Goal: Task Accomplishment & Management: Use online tool/utility

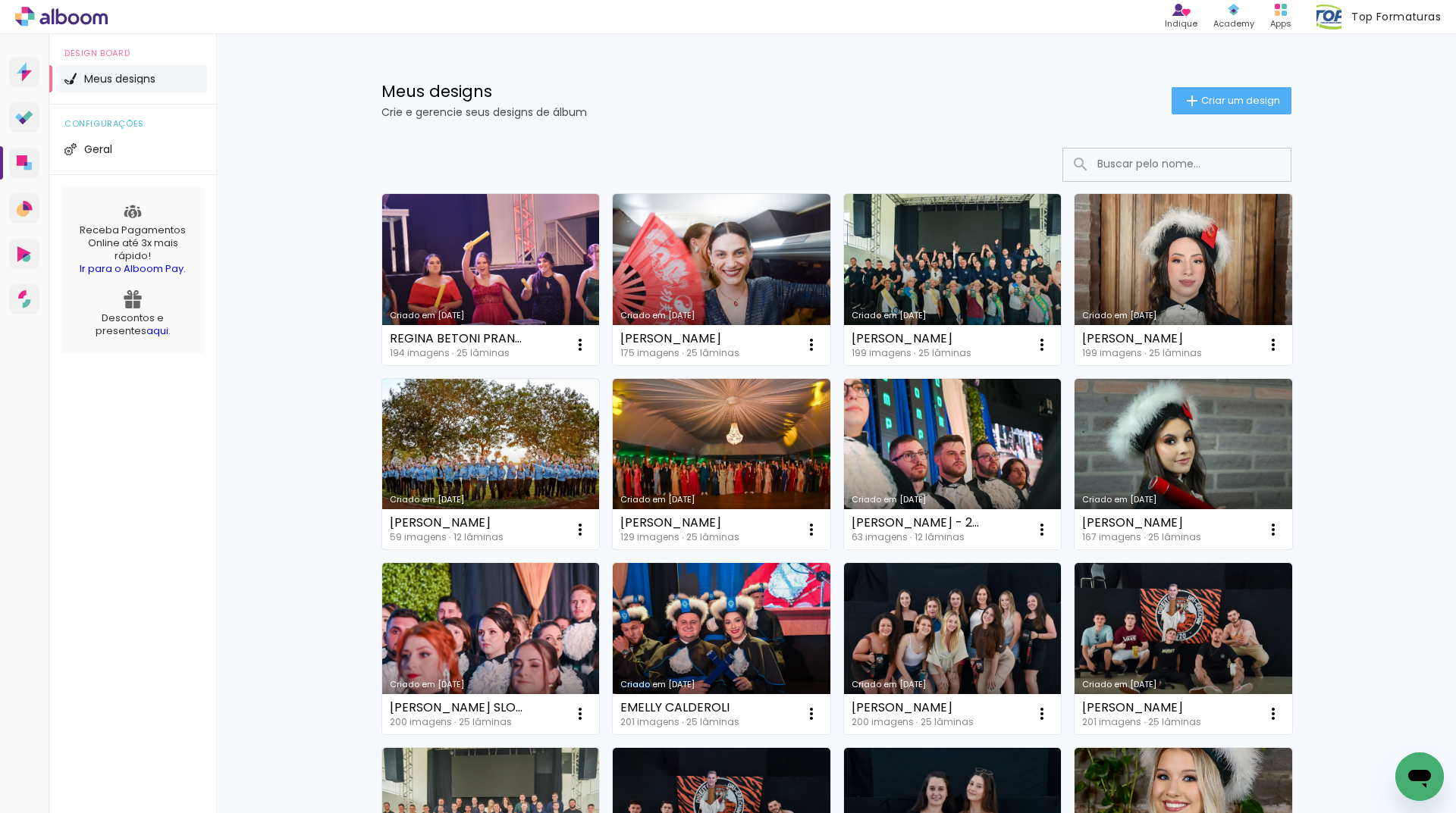
paste input "EDUARDA CRYSTTNA ZORTEA"
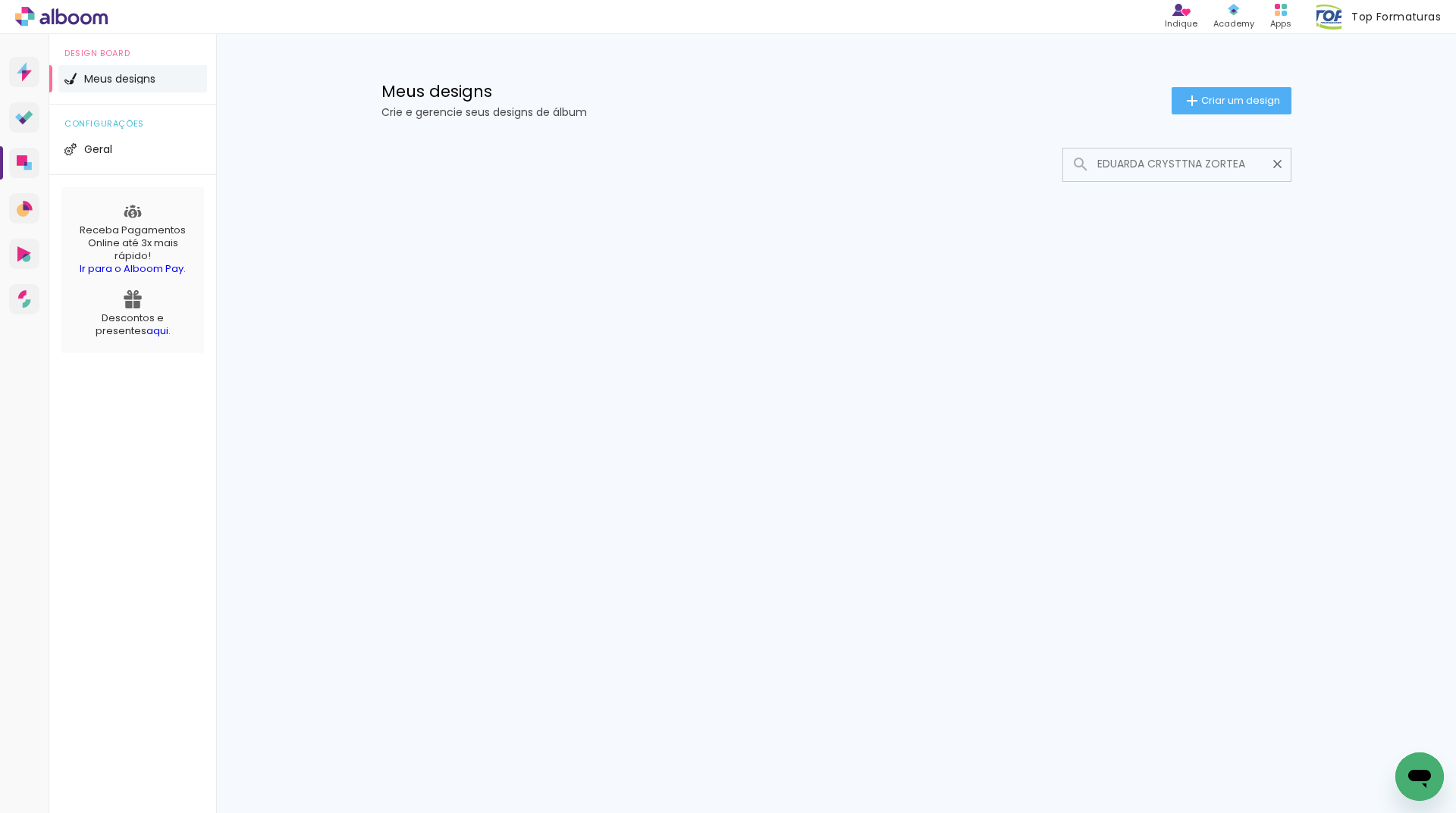
drag, startPoint x: 1206, startPoint y: 161, endPoint x: 1425, endPoint y: 148, distance: 219.4
click at [1424, 149] on div "Meus designs Crie e gerencie seus designs de álbum Criar um design Mais álbuns …" at bounding box center [836, 178] width 1239 height 288
drag, startPoint x: 1150, startPoint y: 162, endPoint x: 1275, endPoint y: 162, distance: 125.0
click at [1275, 162] on div "EDUARDA CRYSTTNA" at bounding box center [1177, 164] width 227 height 31
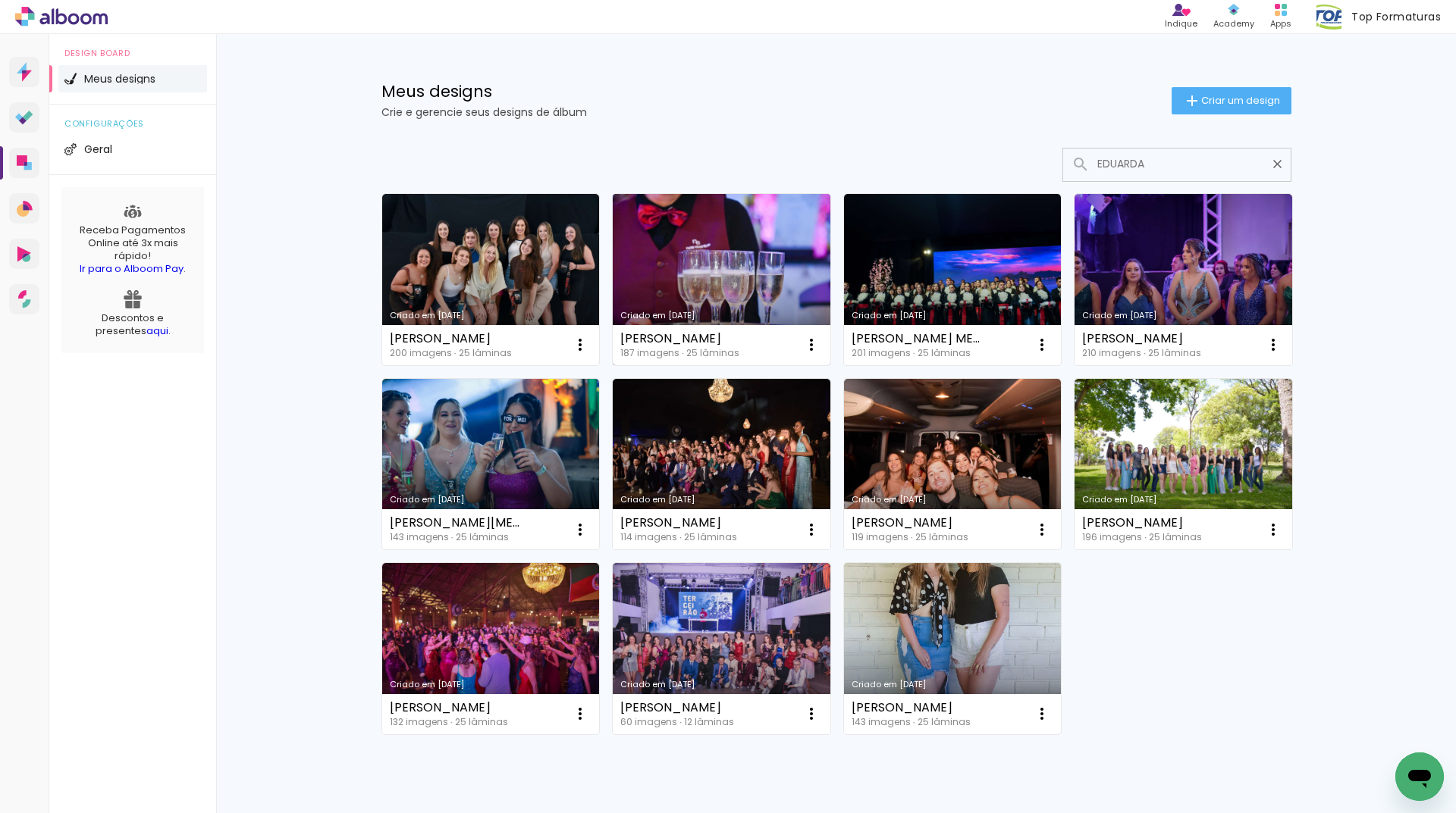
type input "EDUARDA"
type paper-input "EDUARDA"
click at [678, 290] on link "Criado em [DATE]" at bounding box center [721, 279] width 217 height 172
